Goal: Task Accomplishment & Management: Manage account settings

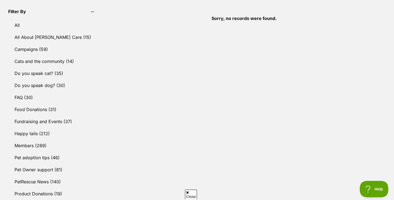
scroll to position [178, 0]
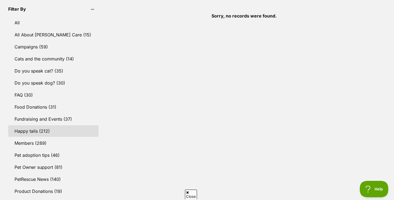
click at [38, 131] on link "Happy tails (212)" at bounding box center [53, 130] width 90 height 11
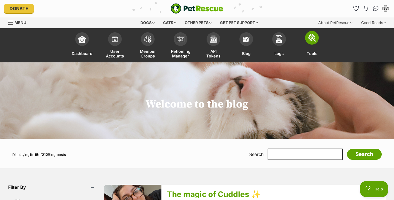
click at [307, 45] on link "Tools" at bounding box center [311, 46] width 33 height 33
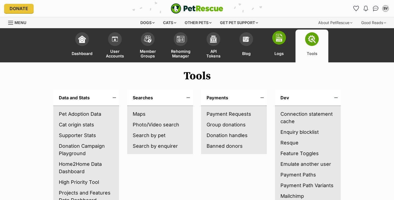
click at [277, 51] on span "Logs" at bounding box center [278, 54] width 9 height 10
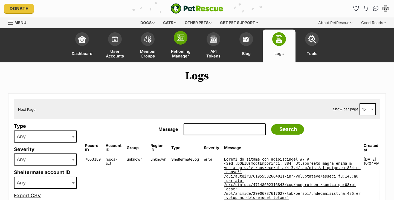
click at [179, 43] on span at bounding box center [181, 38] width 14 height 14
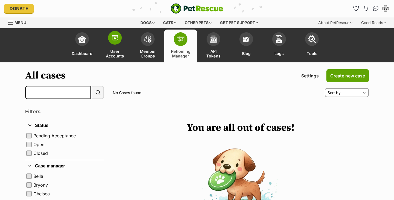
click at [113, 42] on span at bounding box center [115, 38] width 14 height 14
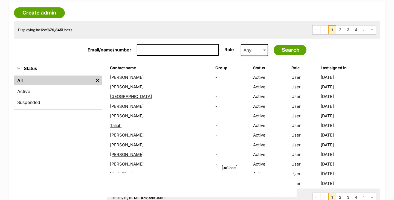
scroll to position [92, 0]
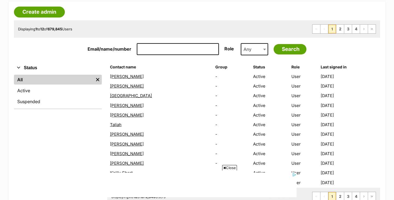
click at [143, 49] on input "Email/name/number" at bounding box center [178, 49] width 82 height 12
paste input "[PERSON_NAME]"
type input "[PERSON_NAME]"
click at [283, 52] on input "Search" at bounding box center [289, 49] width 33 height 10
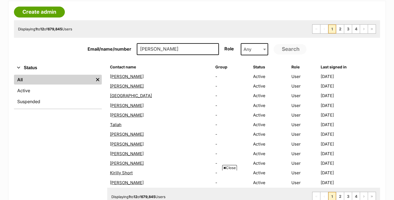
scroll to position [0, 0]
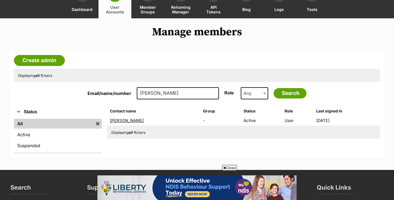
scroll to position [45, 0]
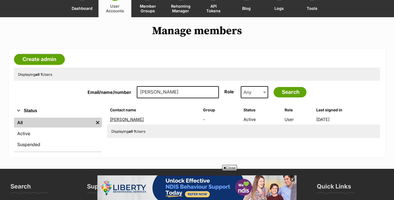
click at [138, 121] on link "[PERSON_NAME]" at bounding box center [127, 119] width 34 height 5
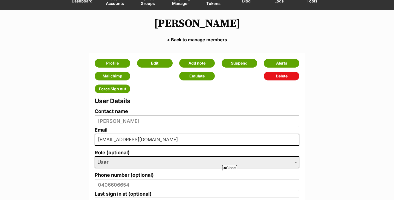
scroll to position [52, 0]
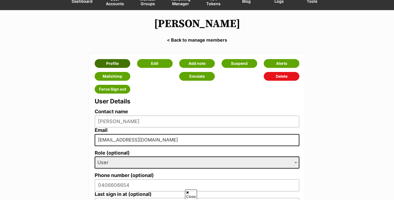
click at [112, 65] on link "Profile" at bounding box center [113, 63] width 36 height 9
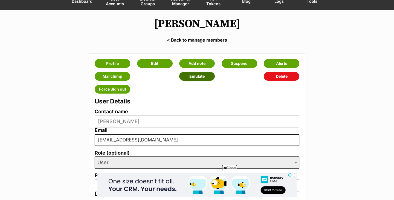
click at [195, 77] on span "Emulate" at bounding box center [196, 76] width 15 height 4
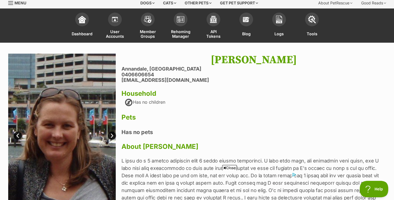
scroll to position [19, 0]
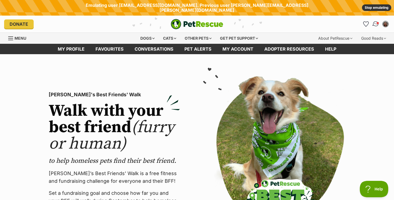
click at [375, 20] on img "Conversations" at bounding box center [375, 23] width 7 height 7
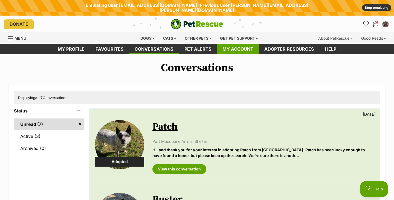
click at [231, 49] on link "My account" at bounding box center [238, 49] width 42 height 11
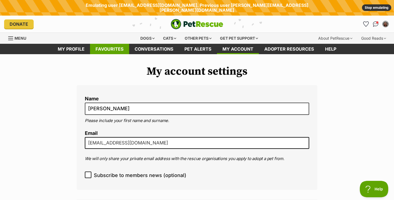
click at [103, 48] on link "Favourites" at bounding box center [109, 49] width 39 height 11
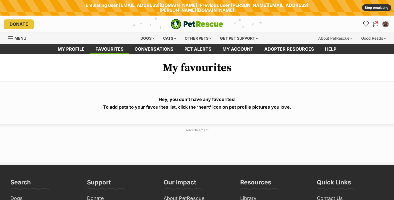
click at [74, 48] on link "My profile" at bounding box center [71, 49] width 38 height 11
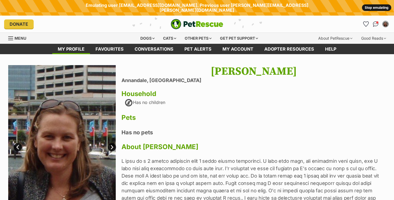
click at [379, 6] on link "Stop emulating" at bounding box center [376, 7] width 29 height 7
